Goal: Information Seeking & Learning: Learn about a topic

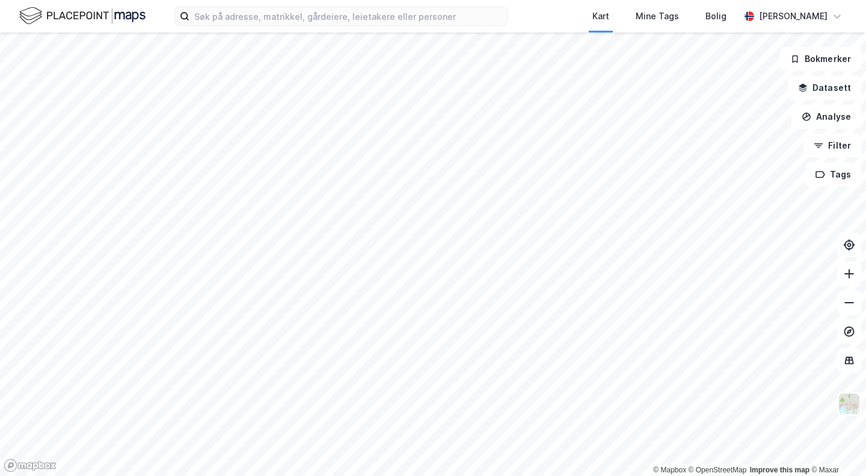
click at [470, 475] on html "Kart Mine Tags [PERSON_NAME] [PERSON_NAME] © Mapbox © OpenStreetMap Improve thi…" at bounding box center [433, 238] width 866 height 476
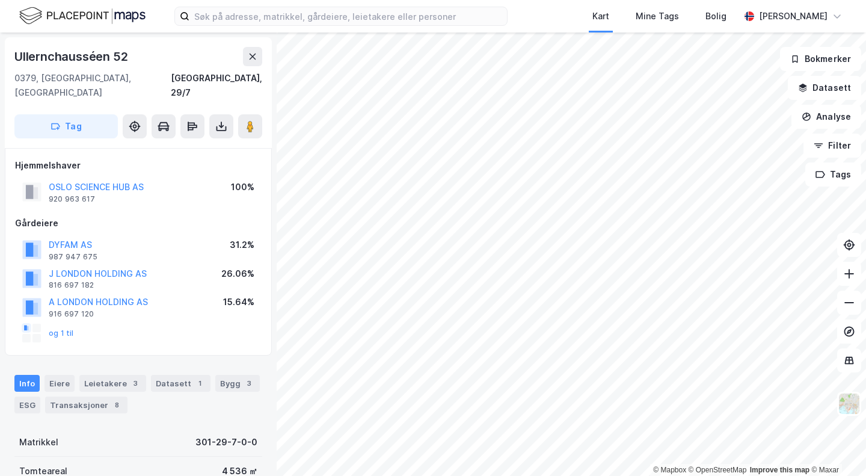
click at [78, 194] on div "920 963 617" at bounding box center [72, 199] width 46 height 10
